Goal: Transaction & Acquisition: Obtain resource

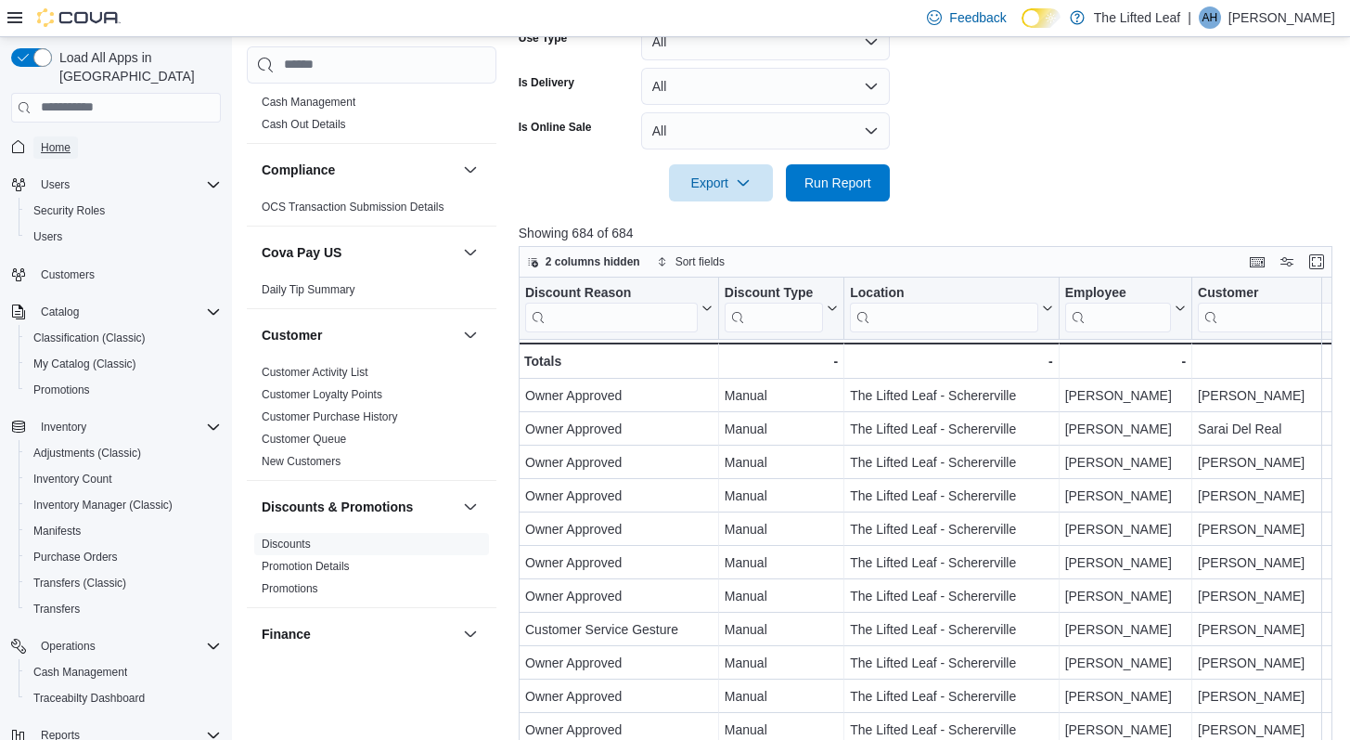
click at [61, 140] on span "Home" at bounding box center [56, 147] width 30 height 15
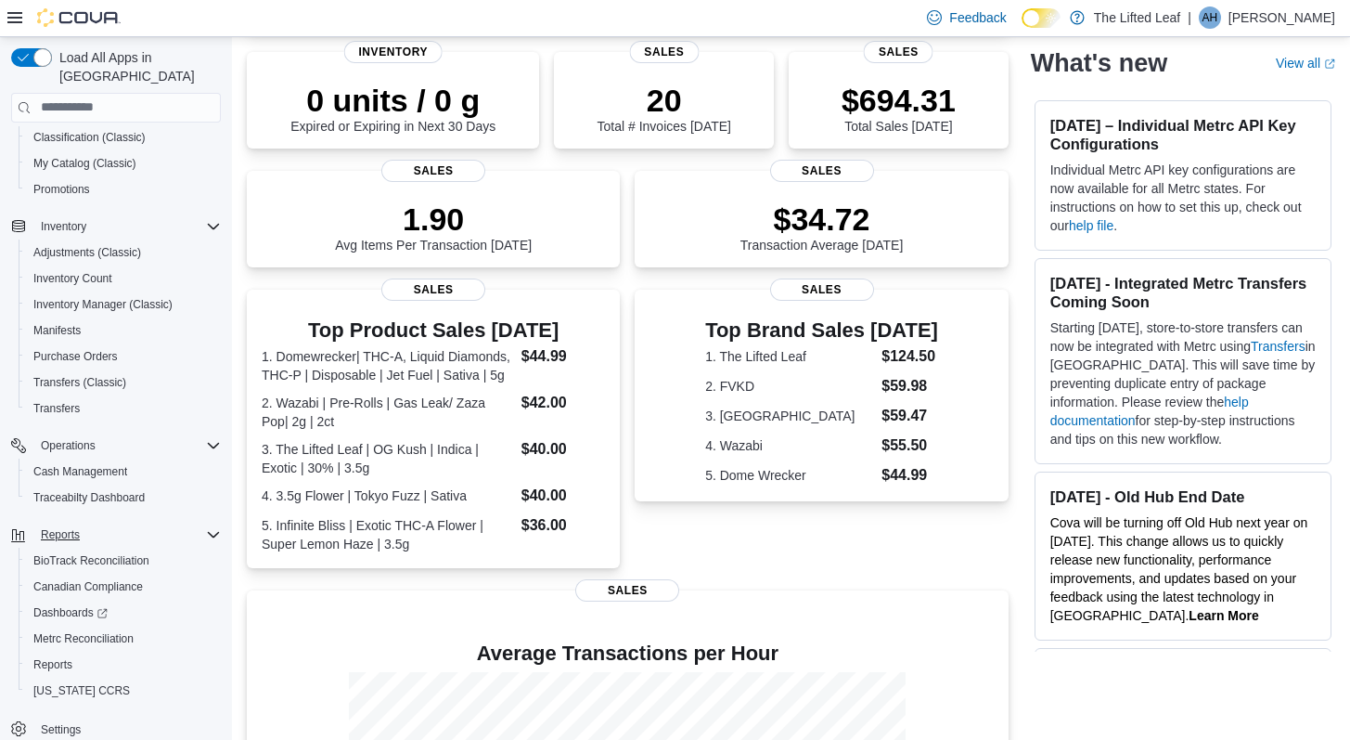
scroll to position [206, 0]
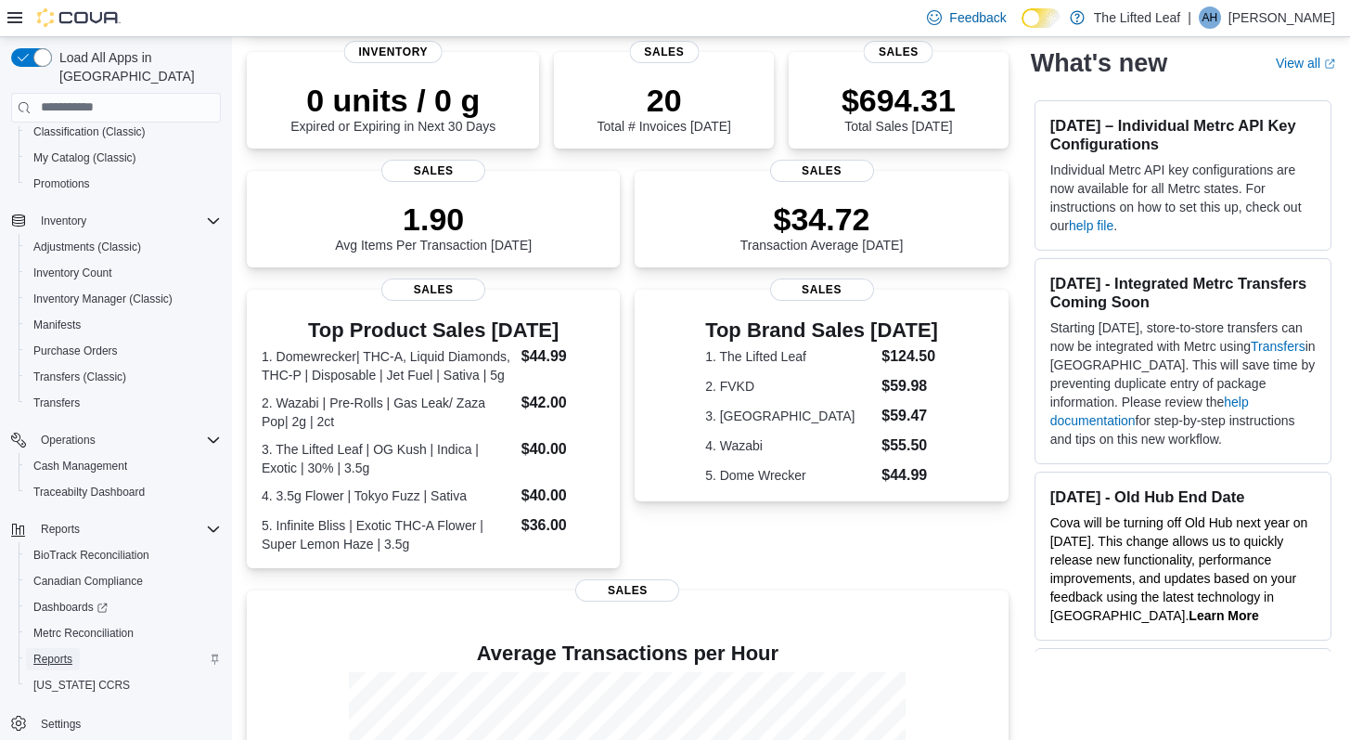
click at [66, 651] on span "Reports" at bounding box center [52, 658] width 39 height 15
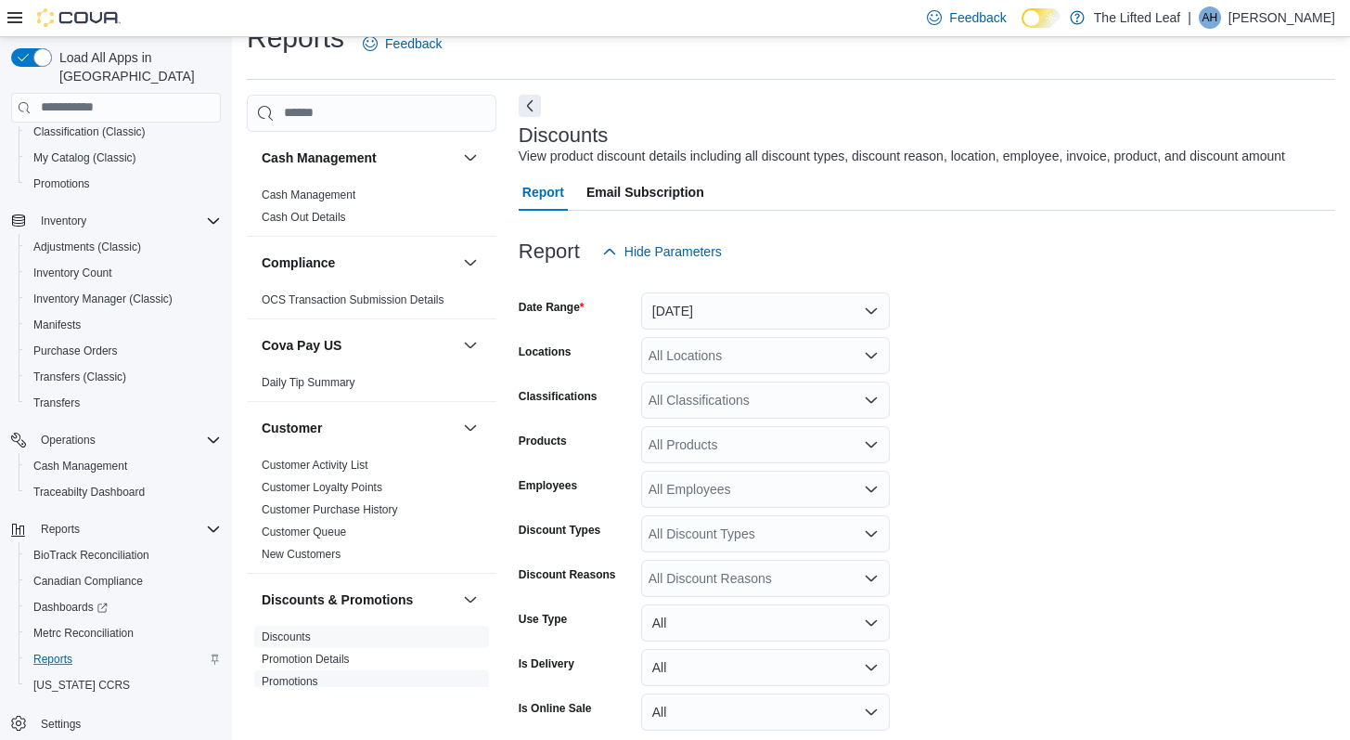
scroll to position [62, 0]
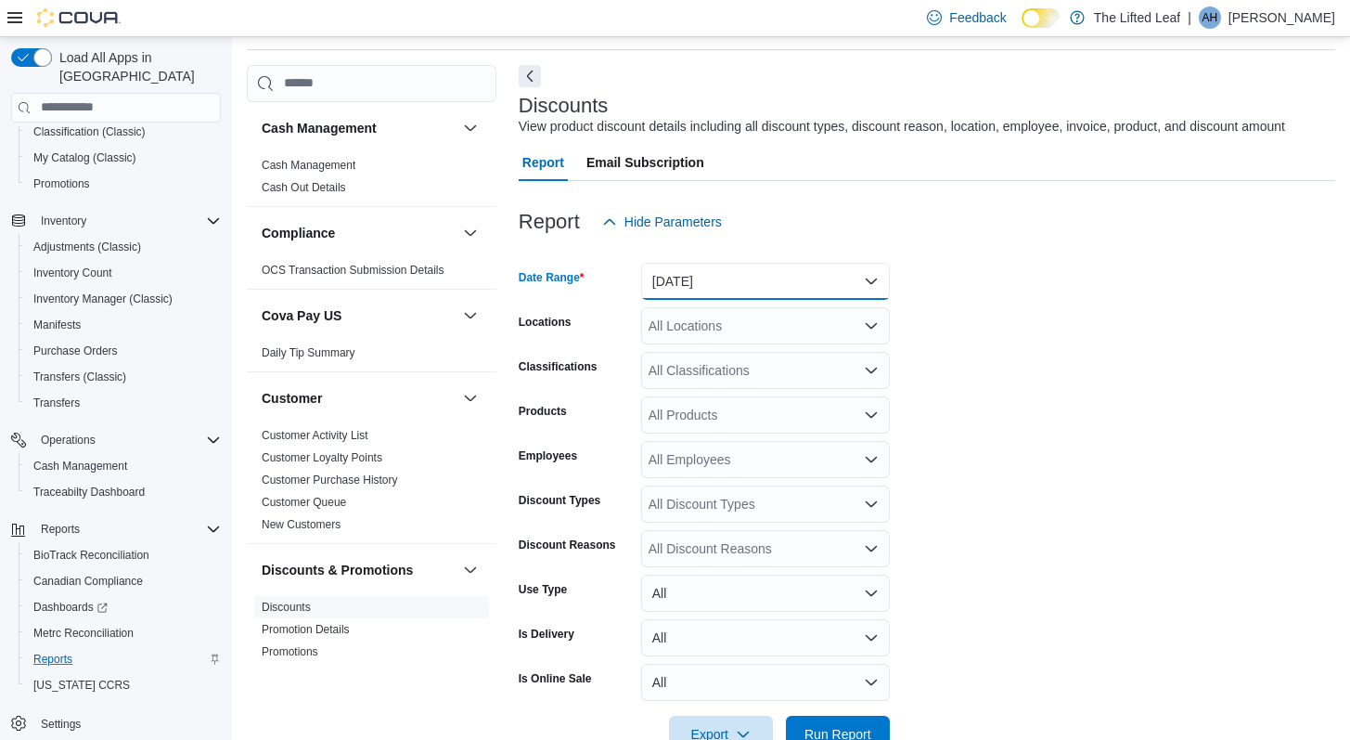
click at [707, 299] on button "[DATE]" at bounding box center [765, 281] width 249 height 37
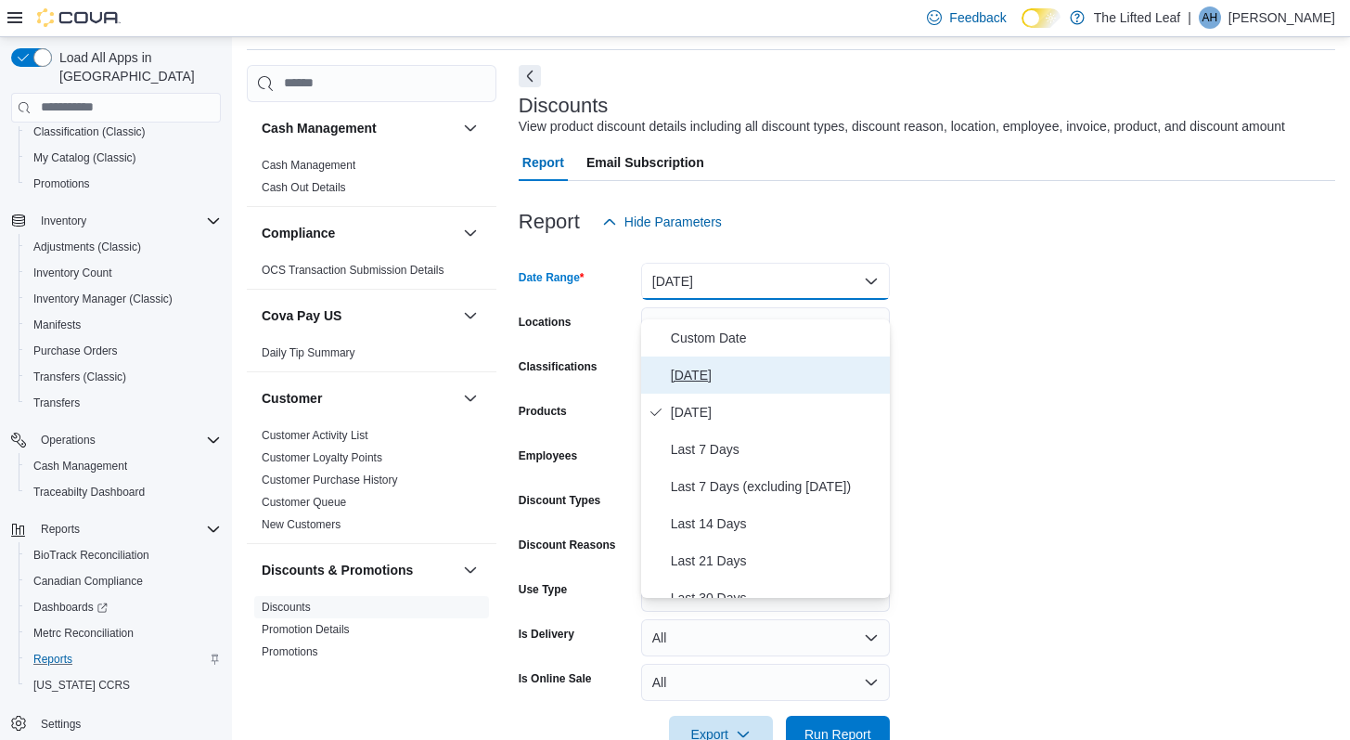
click at [721, 369] on span "[DATE]" at bounding box center [777, 375] width 212 height 22
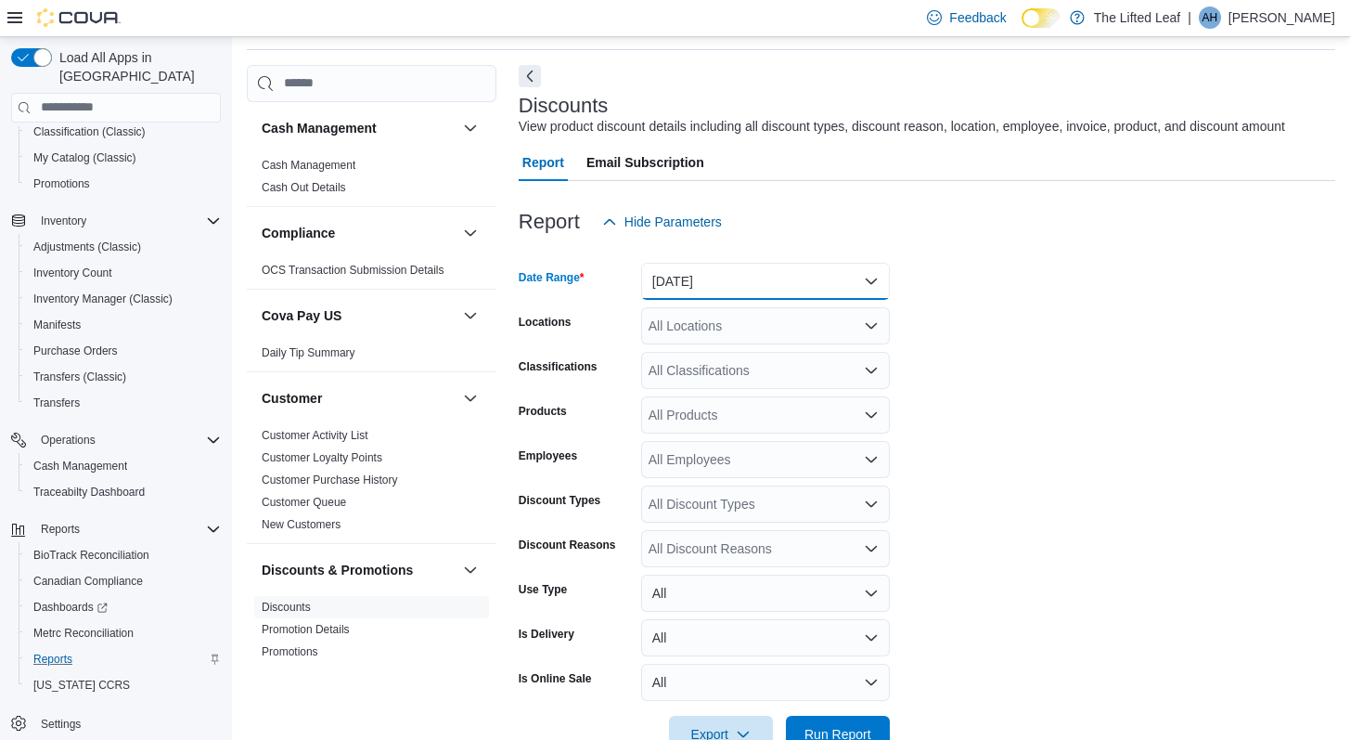
scroll to position [132, 0]
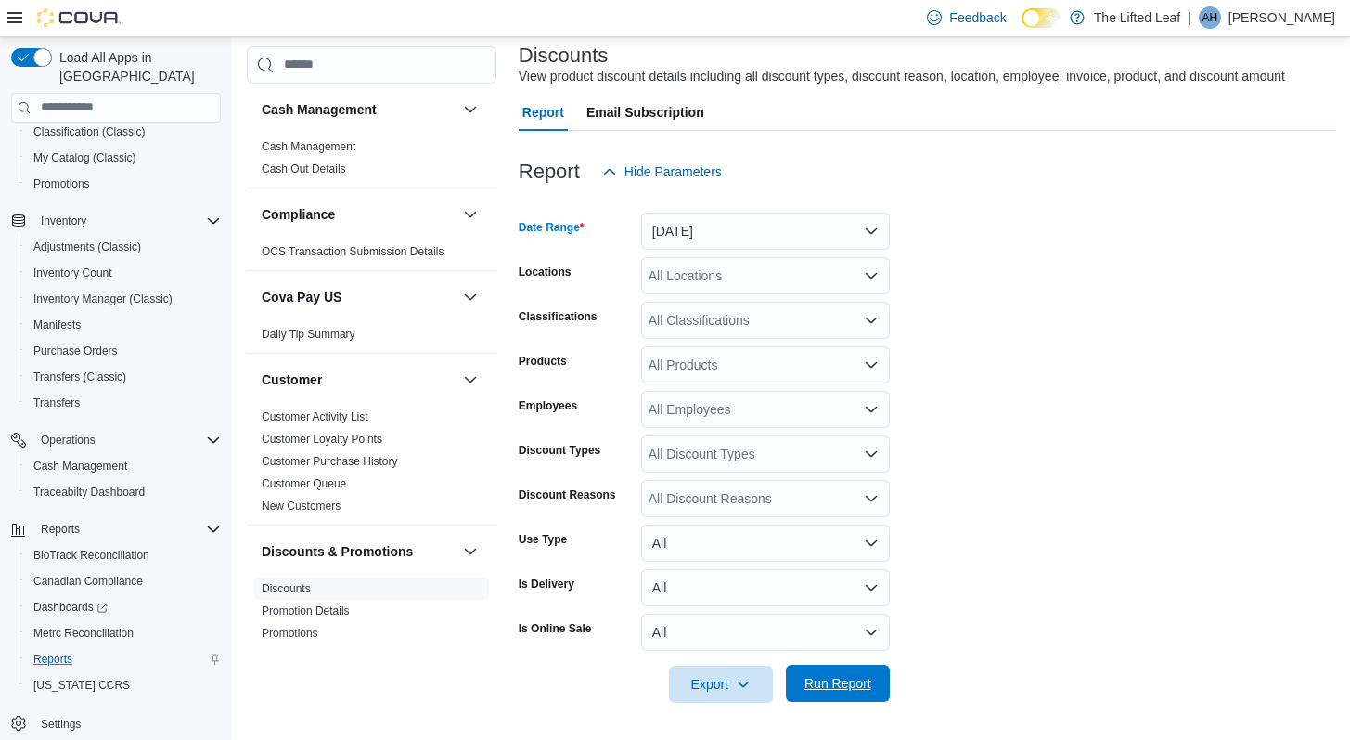
click at [811, 674] on span "Run Report" at bounding box center [838, 682] width 82 height 37
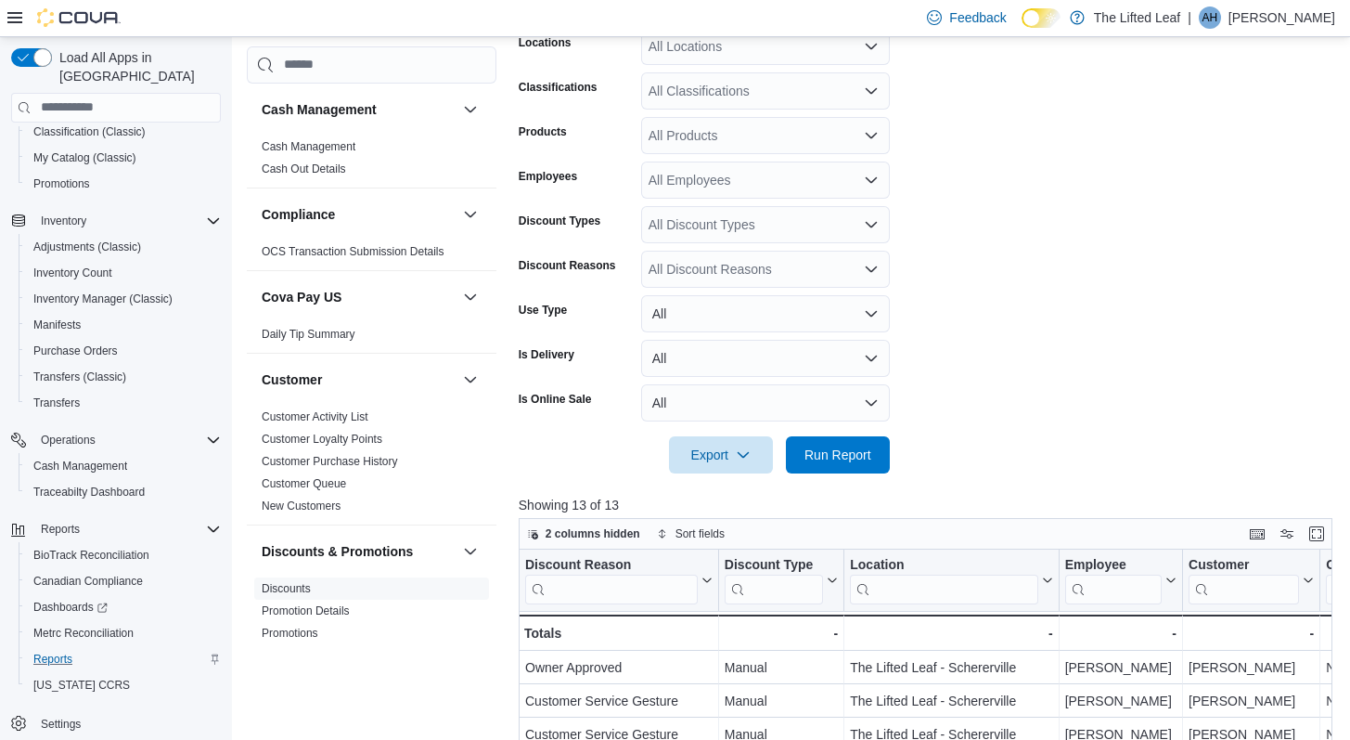
scroll to position [471, 0]
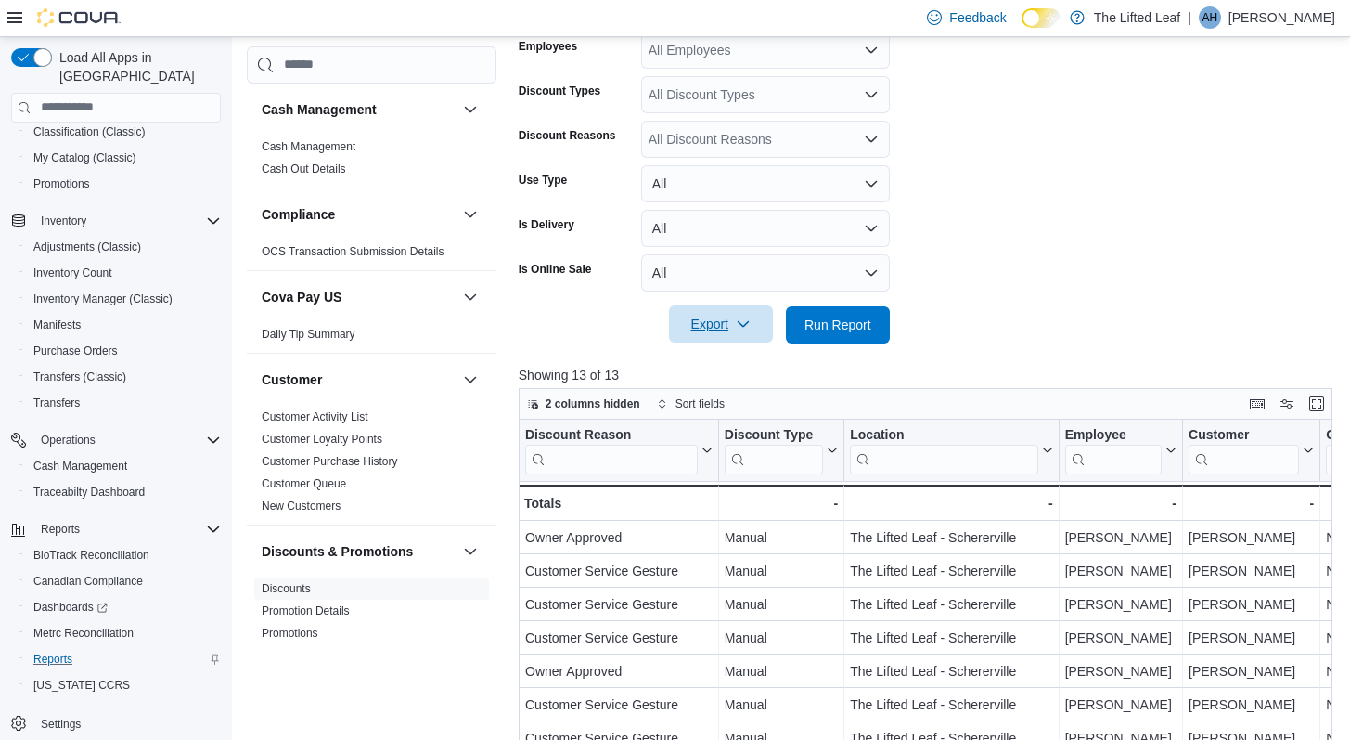
click at [688, 342] on span "Export" at bounding box center [721, 323] width 82 height 37
click at [717, 380] on span "Export to Excel" at bounding box center [721, 381] width 84 height 15
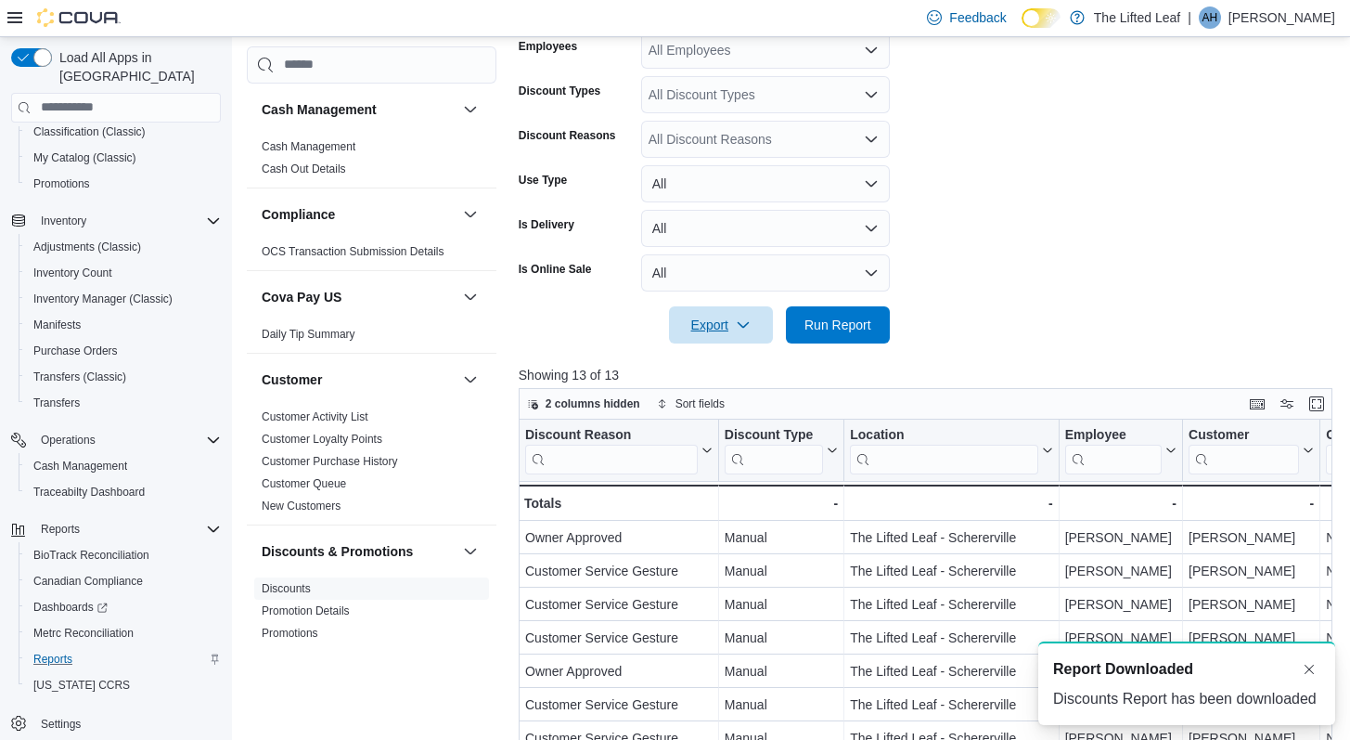
scroll to position [0, 0]
